Goal: Transaction & Acquisition: Obtain resource

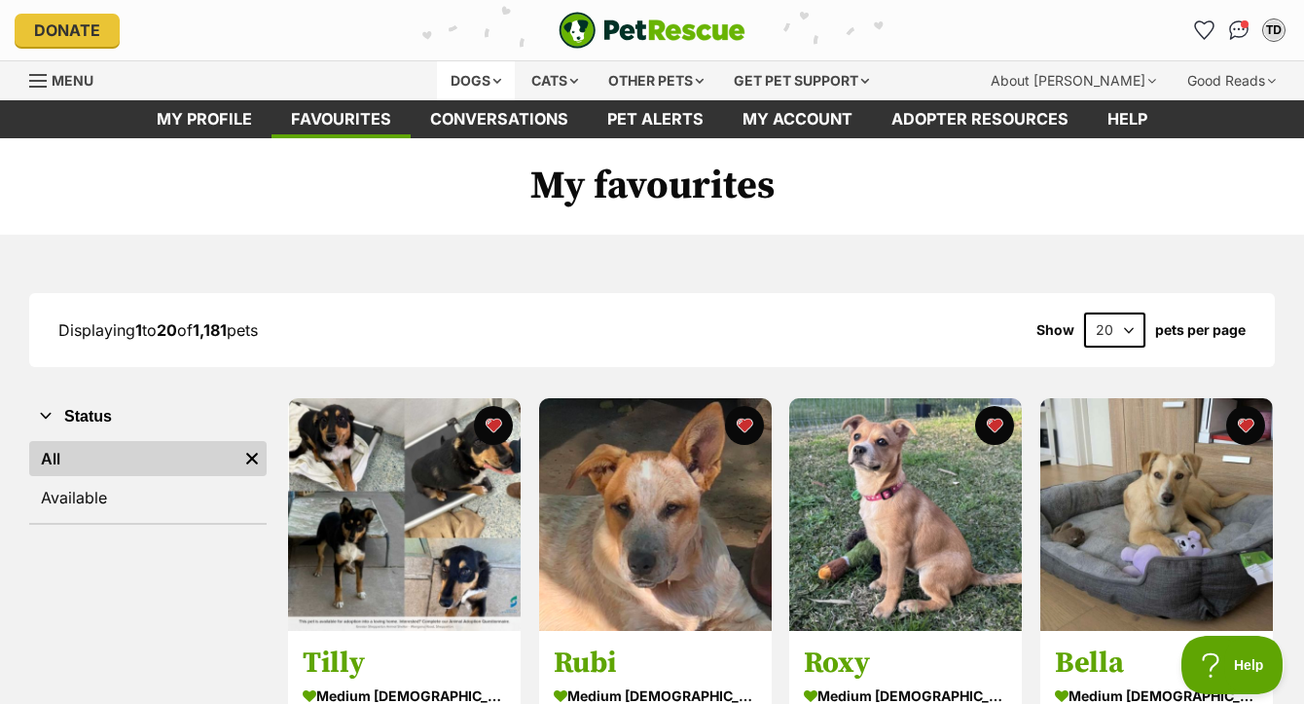
click at [468, 80] on div "Dogs" at bounding box center [476, 80] width 78 height 39
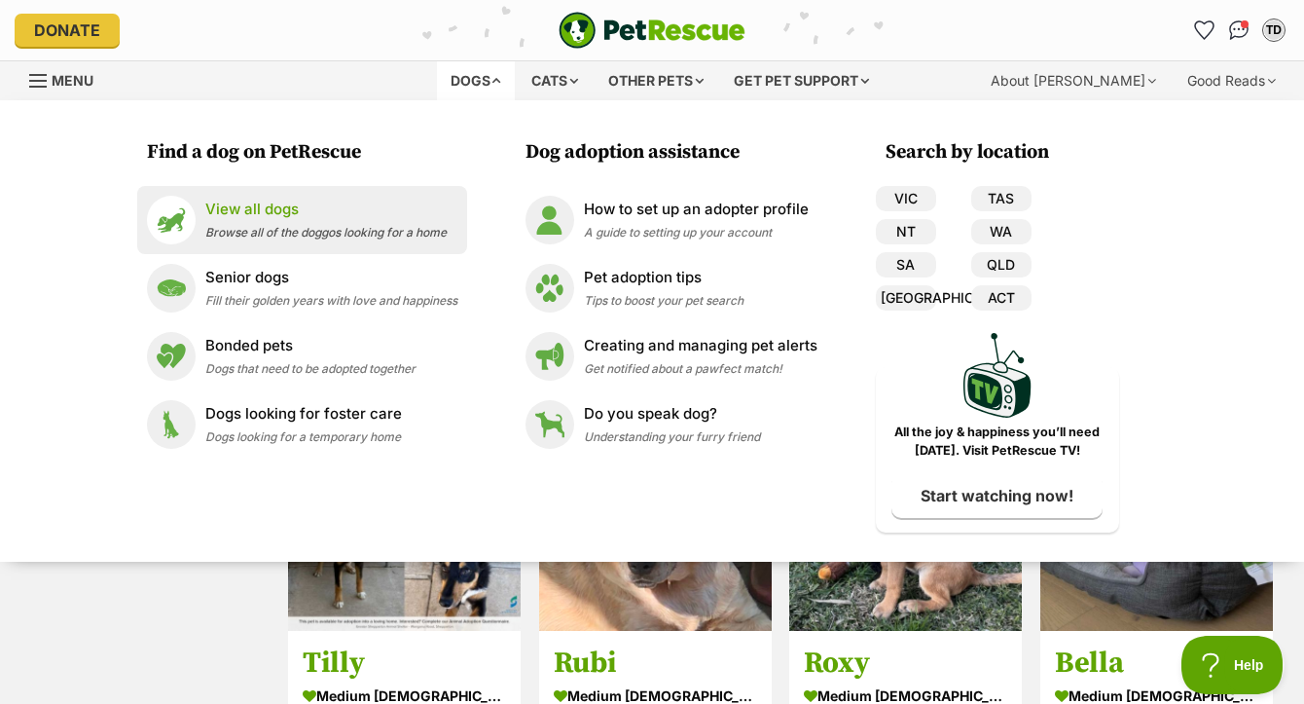
click at [306, 245] on li "View all dogs Browse all of the doggos looking for a home" at bounding box center [302, 220] width 330 height 68
click at [295, 227] on span "Browse all of the doggos looking for a home" at bounding box center [325, 232] width 241 height 15
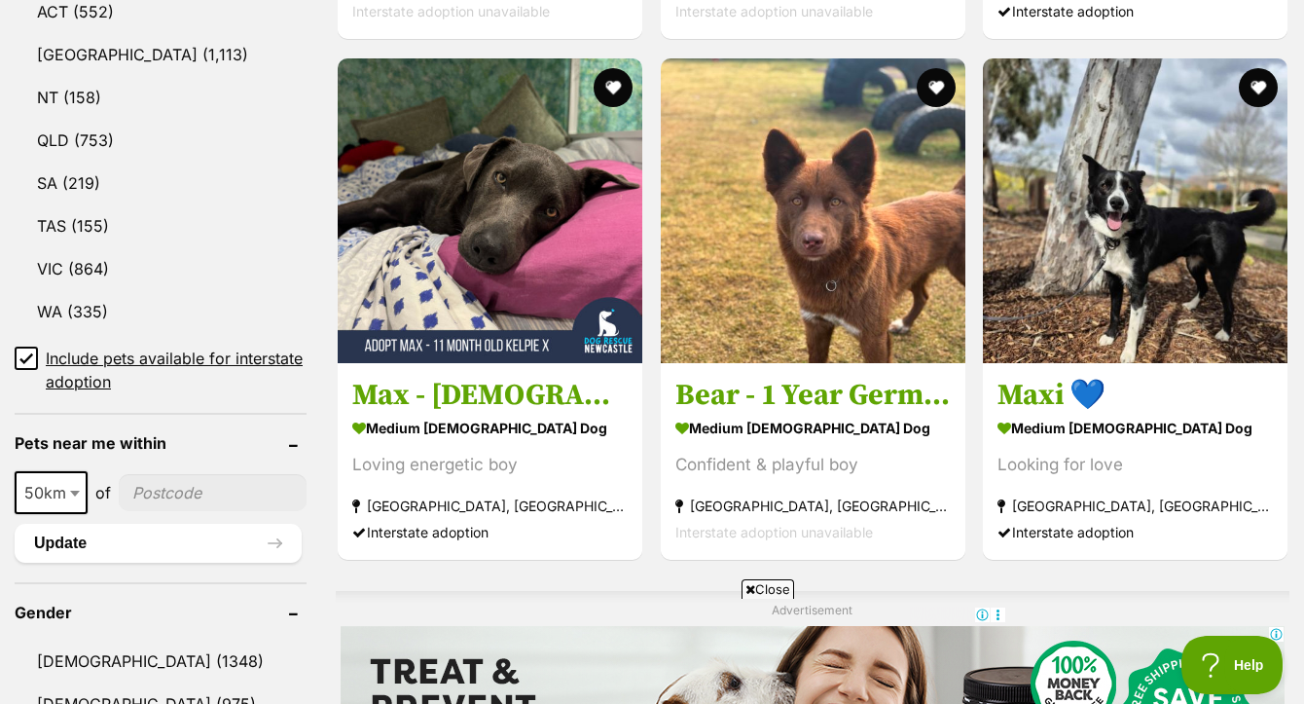
click at [766, 590] on span "Close" at bounding box center [768, 588] width 53 height 19
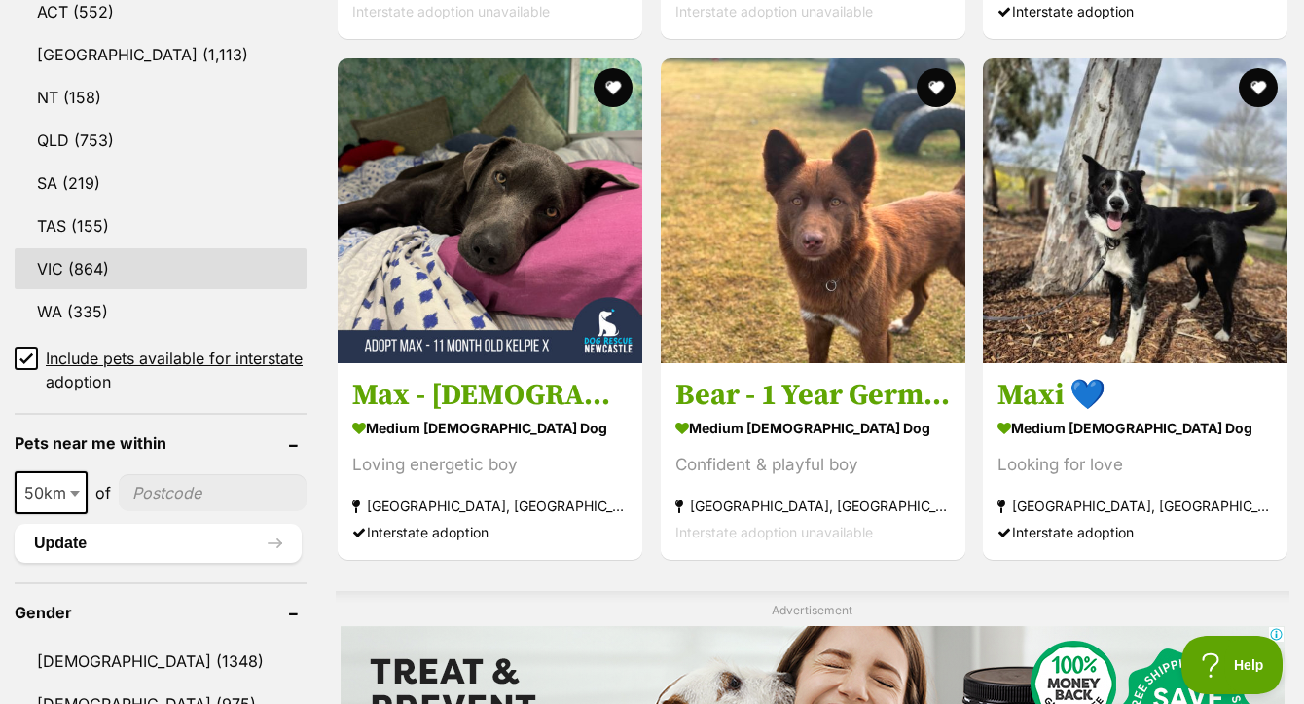
click at [80, 289] on link "VIC (864)" at bounding box center [161, 268] width 292 height 41
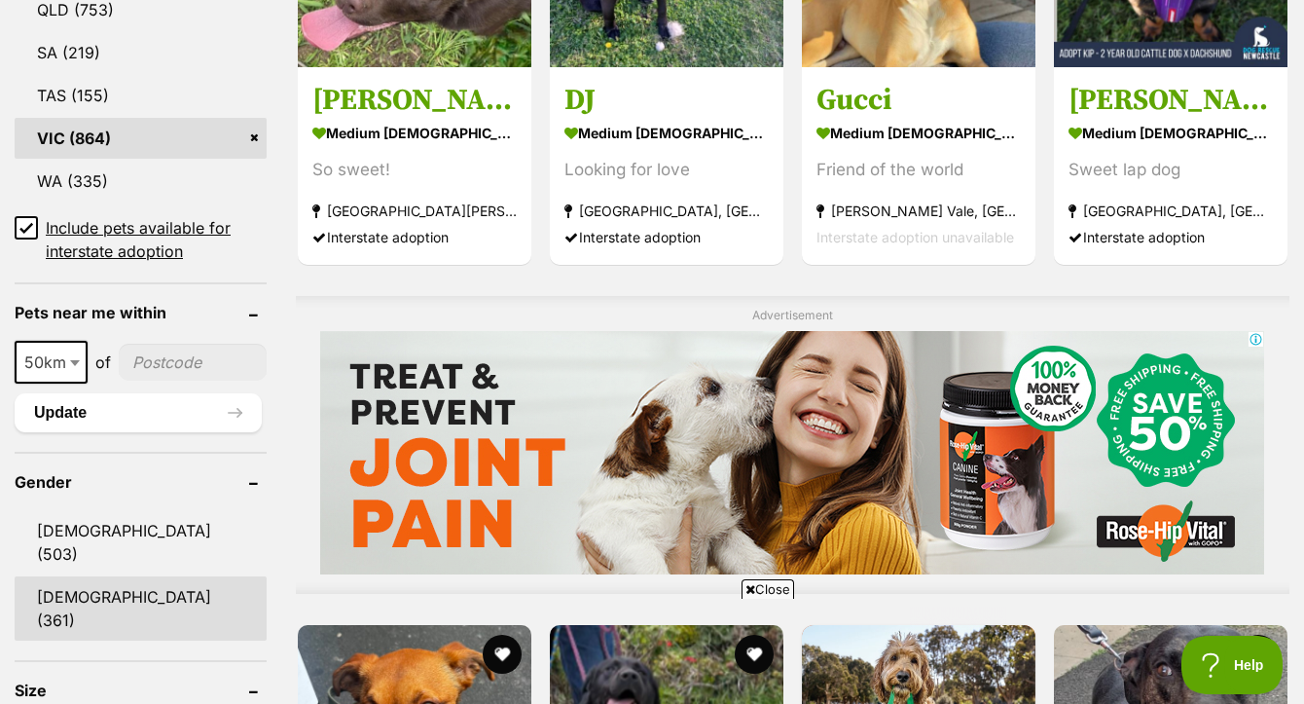
click at [93, 576] on link "[DEMOGRAPHIC_DATA] (361)" at bounding box center [141, 608] width 252 height 64
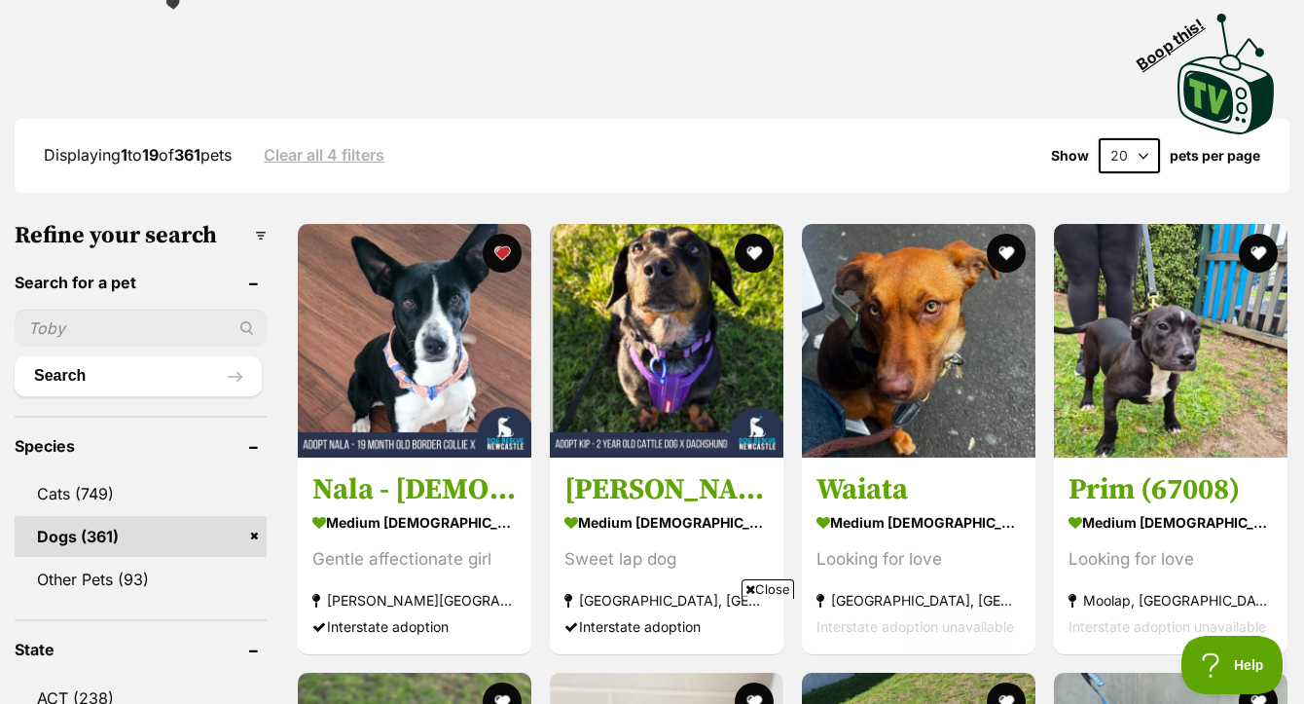
scroll to position [459, 0]
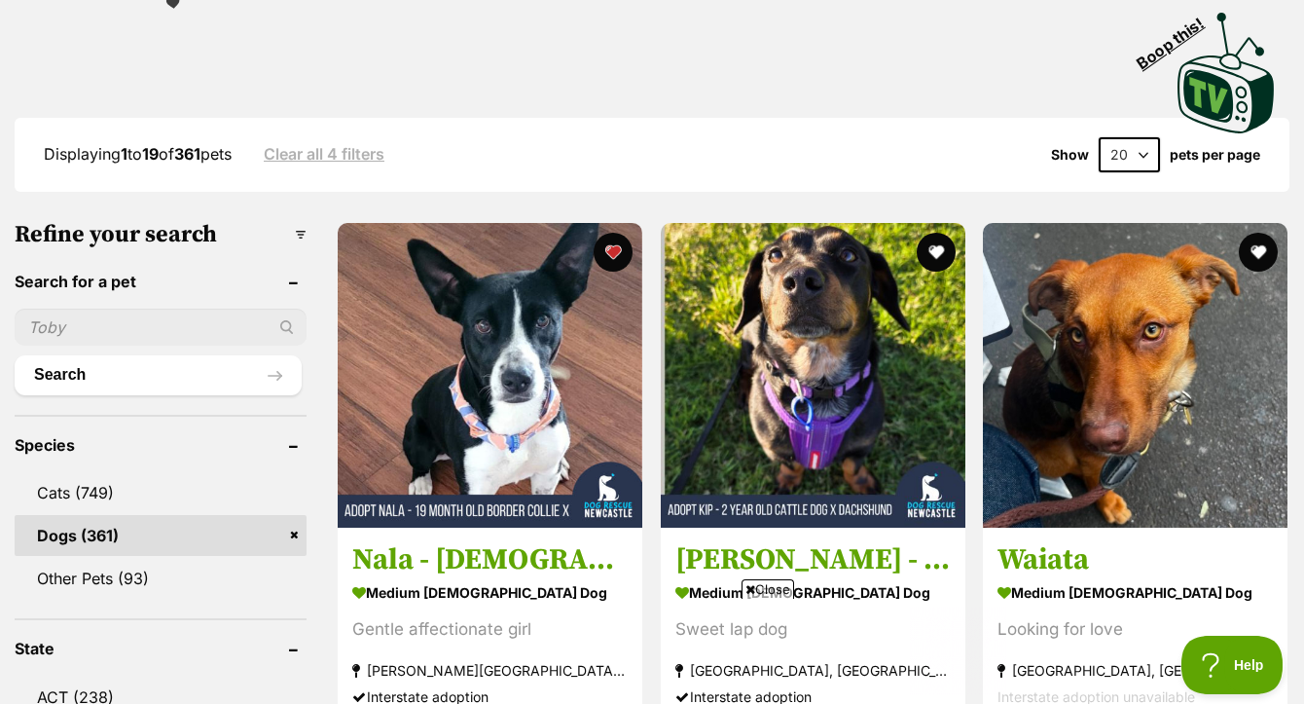
click at [786, 585] on span "Close" at bounding box center [768, 588] width 53 height 19
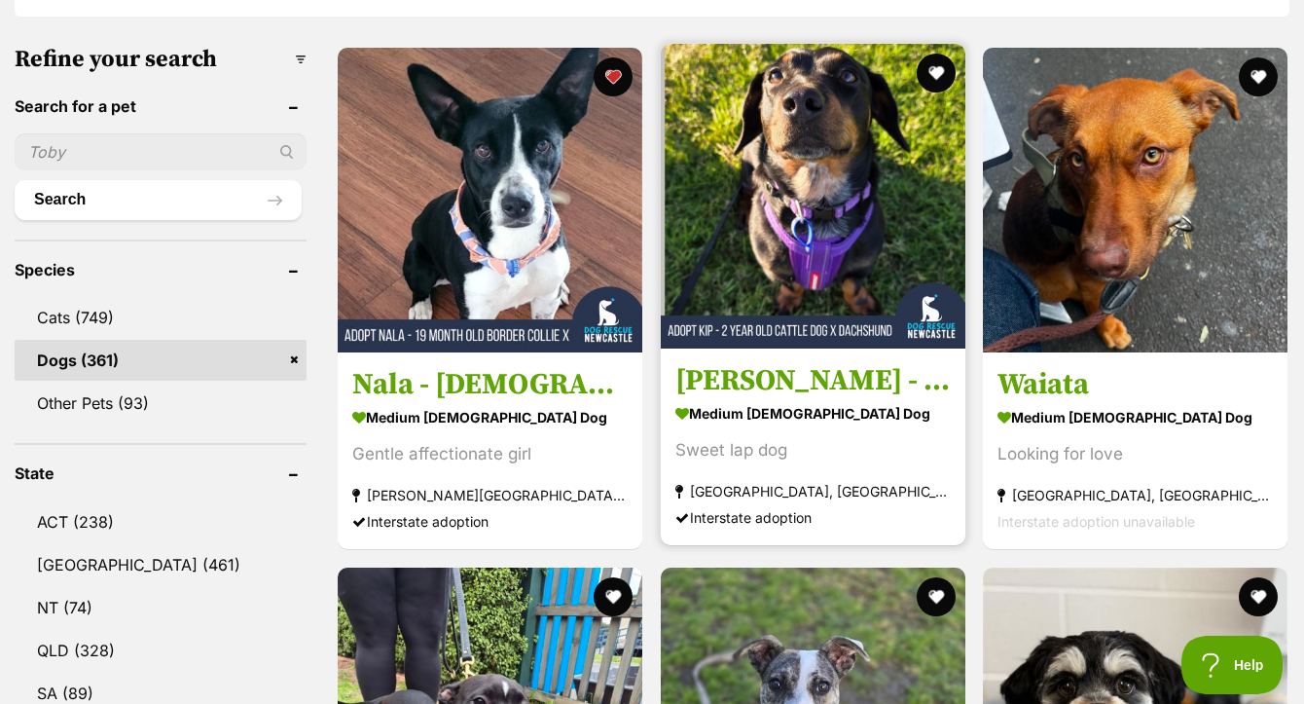
scroll to position [633, 0]
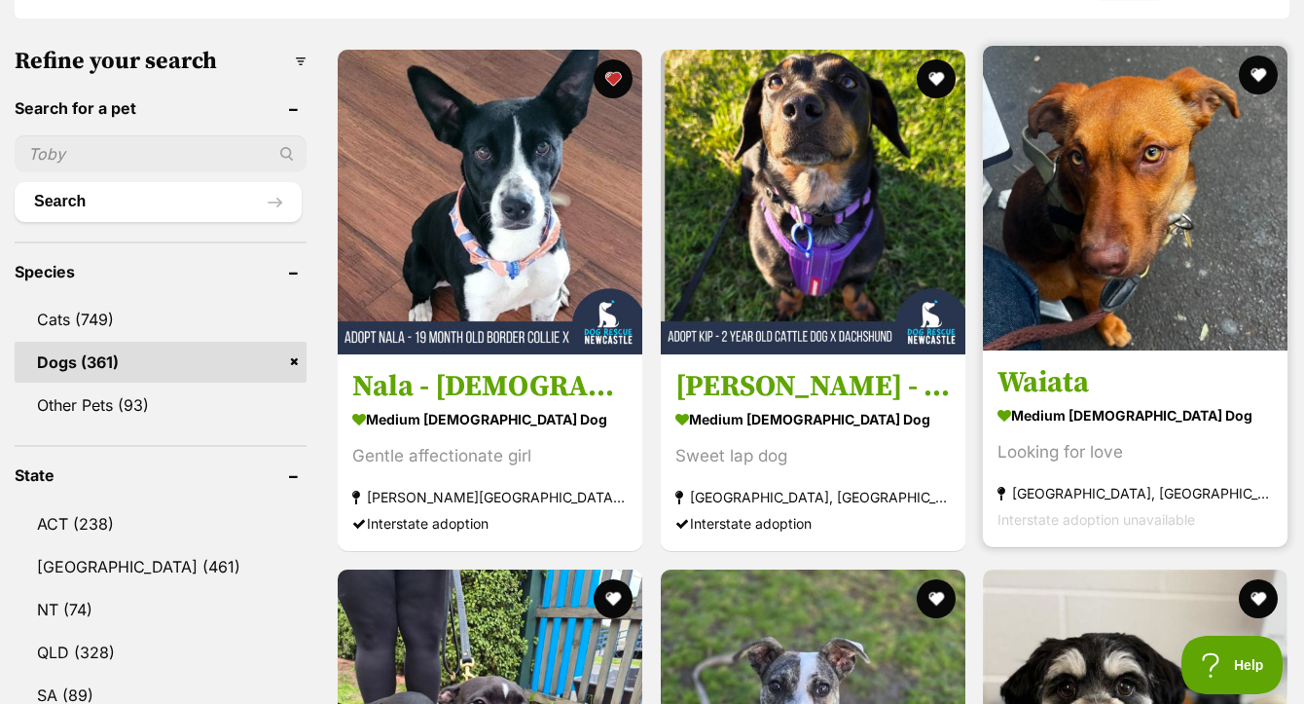
click at [1152, 222] on img at bounding box center [1135, 198] width 305 height 305
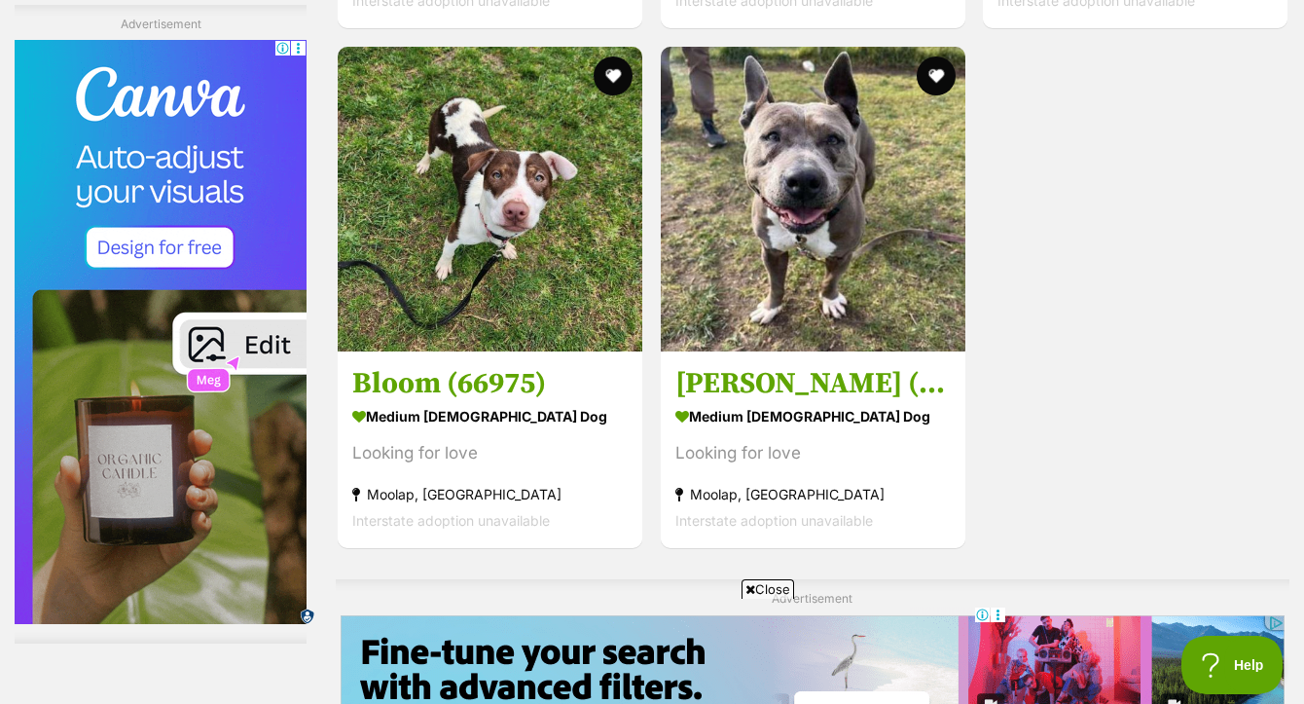
scroll to position [4700, 0]
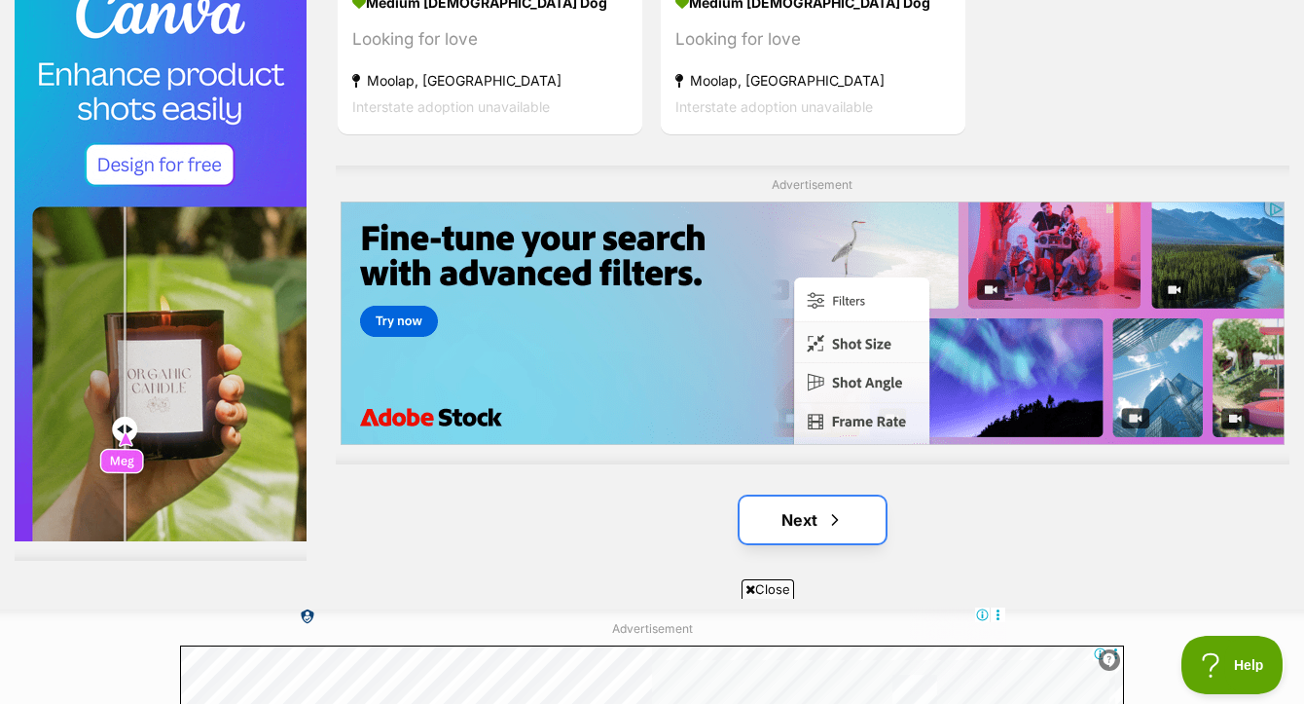
click at [818, 496] on link "Next" at bounding box center [813, 519] width 146 height 47
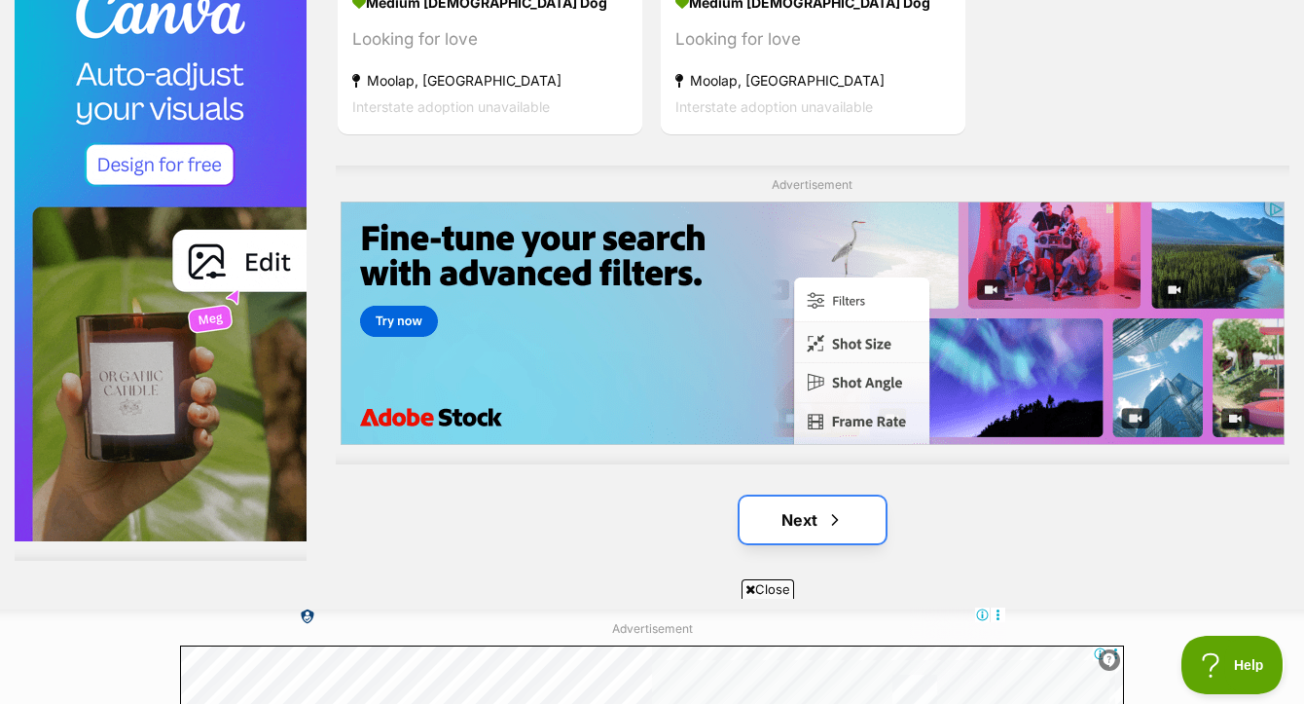
click at [799, 498] on link "Next" at bounding box center [813, 519] width 146 height 47
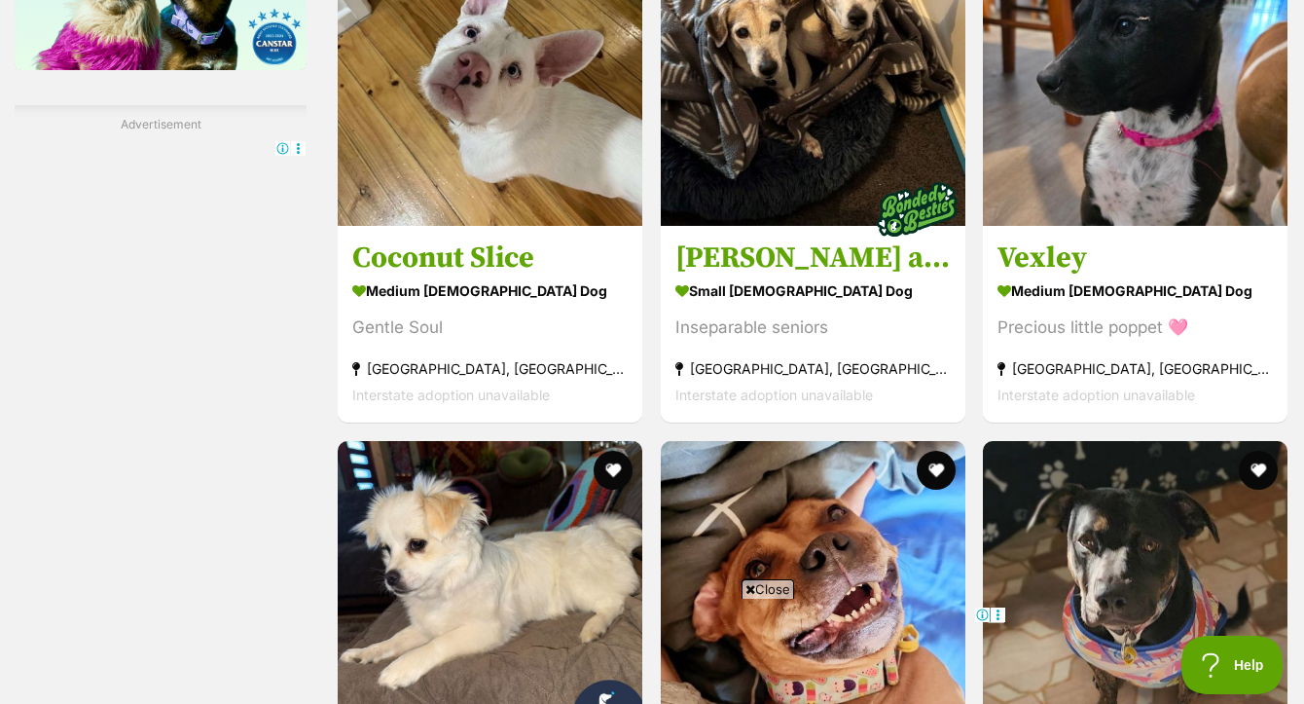
scroll to position [3389, 0]
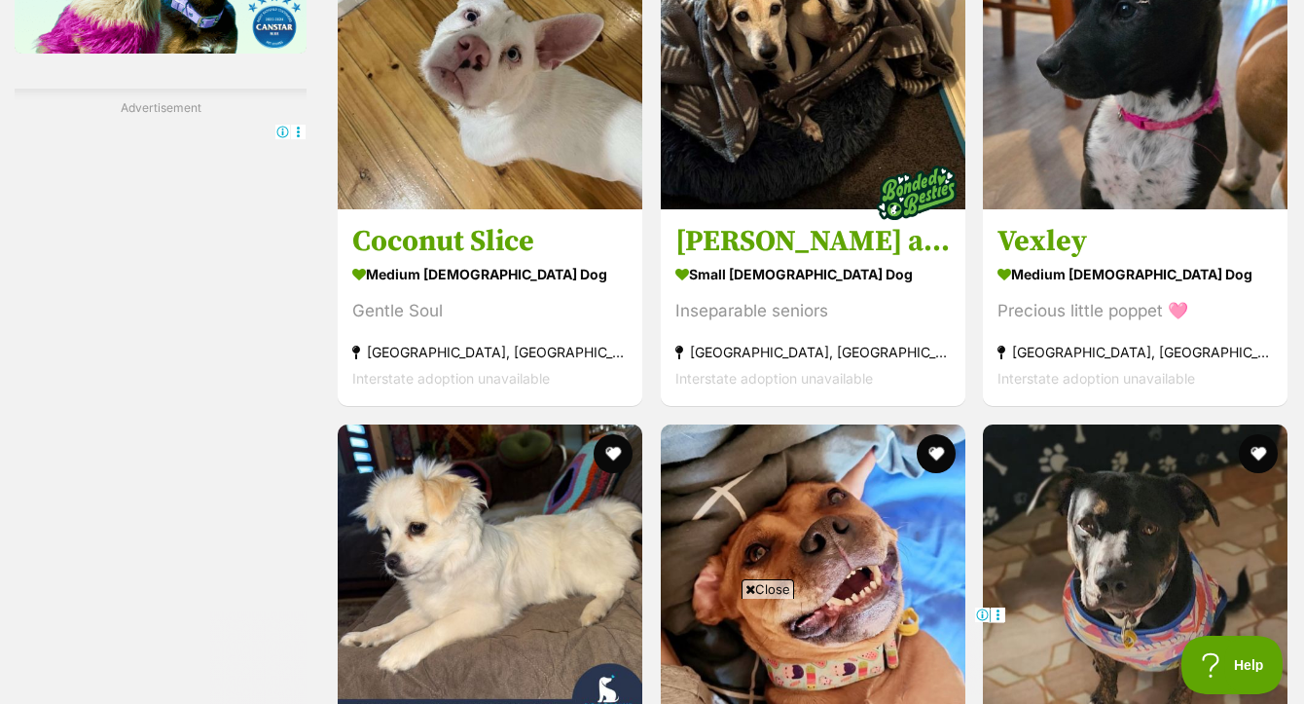
click at [774, 588] on span "Close" at bounding box center [768, 588] width 53 height 19
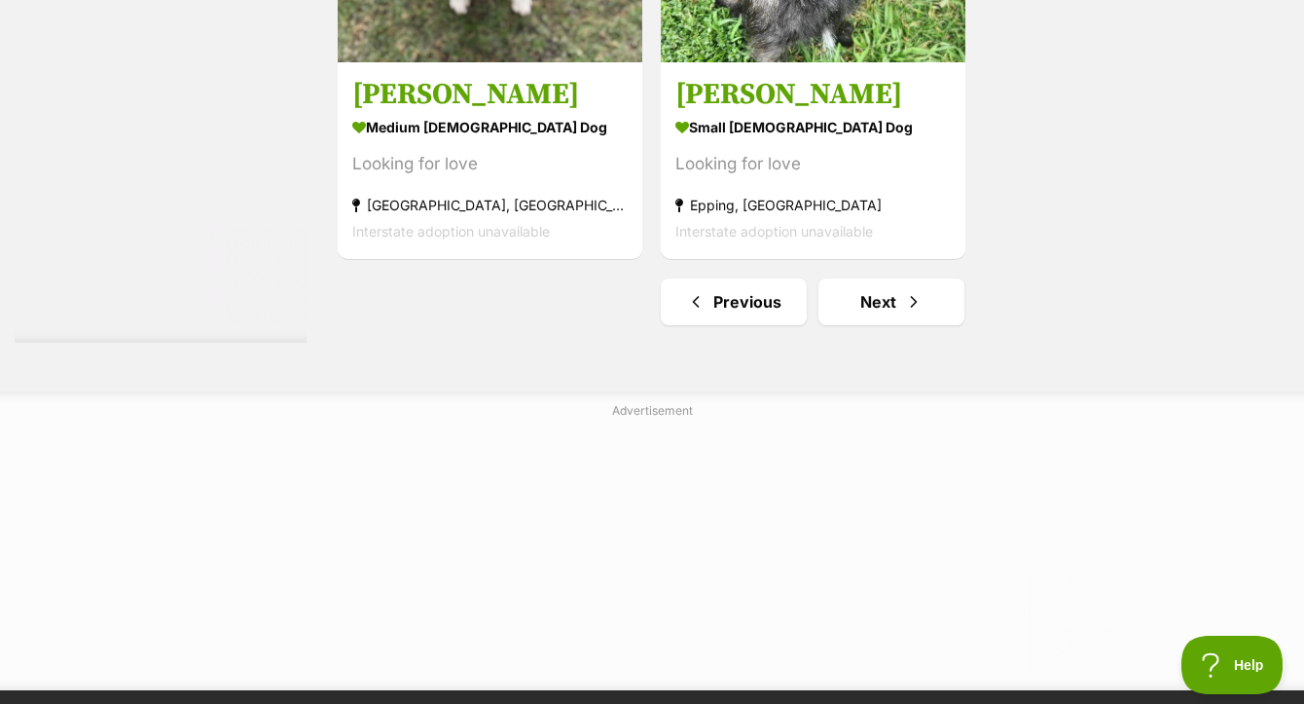
scroll to position [4869, 0]
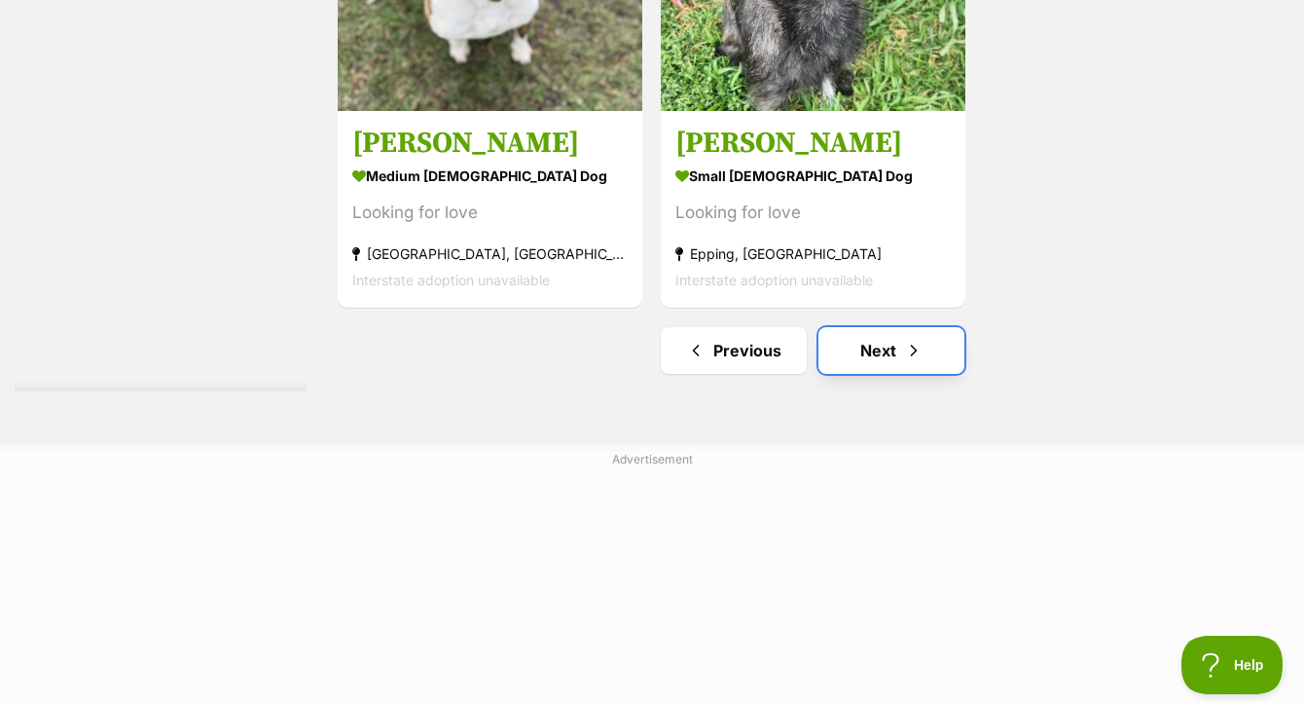
click at [843, 346] on link "Next" at bounding box center [892, 350] width 146 height 47
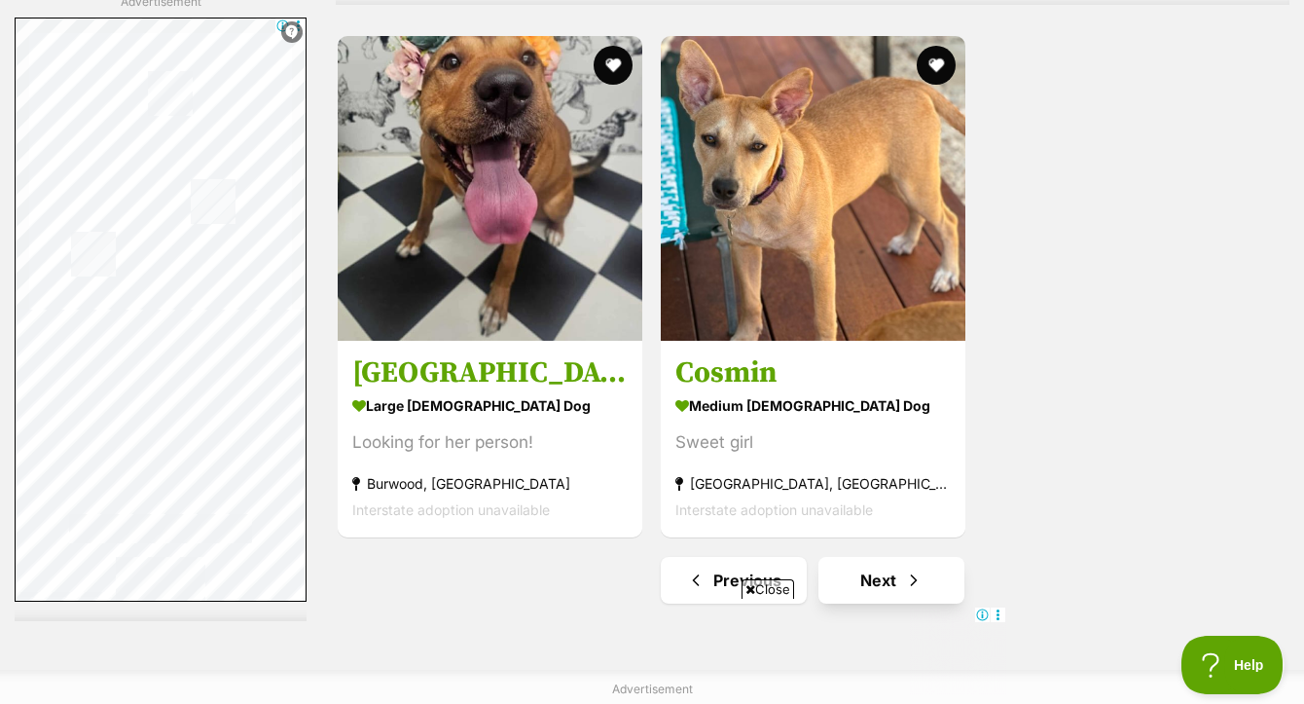
scroll to position [4856, 0]
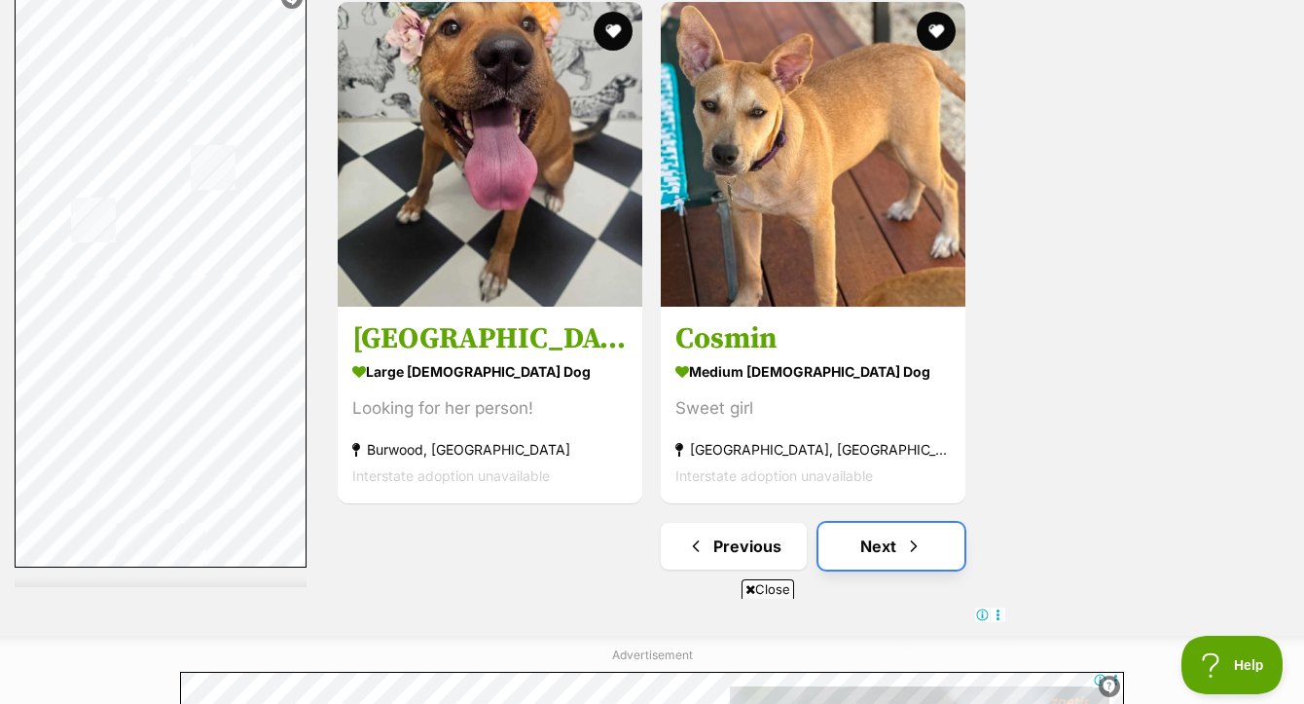
click at [871, 530] on link "Next" at bounding box center [892, 546] width 146 height 47
